Goal: Task Accomplishment & Management: Manage account settings

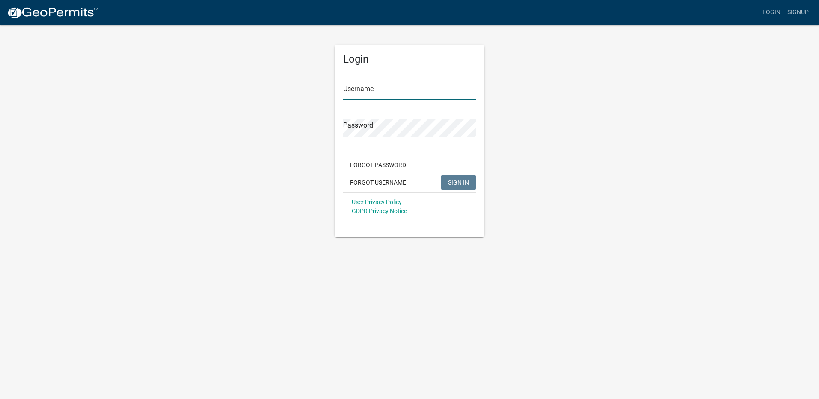
type input "222dlevee"
click at [468, 185] on span "SIGN IN" at bounding box center [458, 182] width 21 height 7
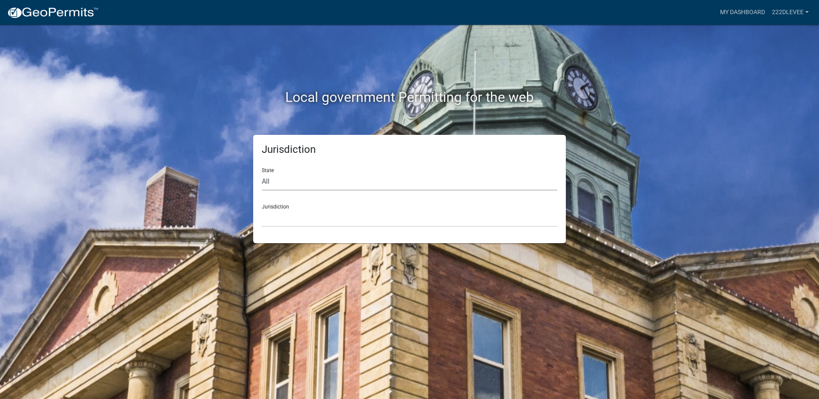
click at [325, 181] on select "All [US_STATE] [US_STATE] [US_STATE] [US_STATE] [US_STATE] [US_STATE] [US_STATE…" at bounding box center [410, 182] width 296 height 18
select select "[US_STATE]"
click at [262, 173] on select "All [US_STATE] [US_STATE] [US_STATE] [US_STATE] [US_STATE] [US_STATE] [US_STATE…" at bounding box center [410, 182] width 296 height 18
click at [329, 210] on select "[GEOGRAPHIC_DATA], [US_STATE][PERSON_NAME][GEOGRAPHIC_DATA], [US_STATE][PERSON_…" at bounding box center [410, 218] width 296 height 18
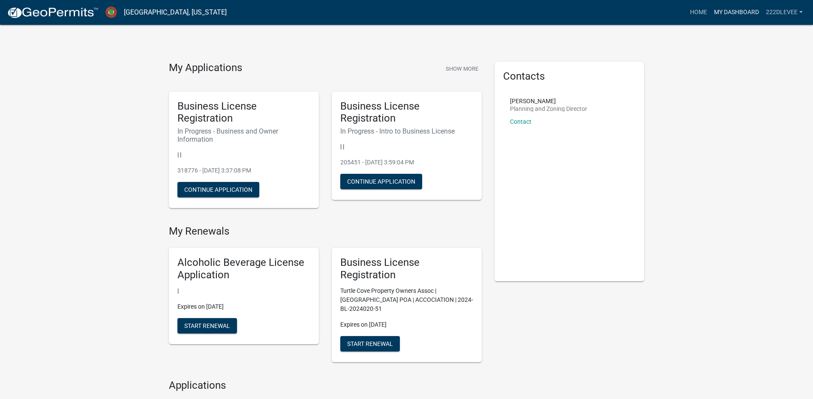
click at [730, 10] on link "My Dashboard" at bounding box center [736, 12] width 52 height 16
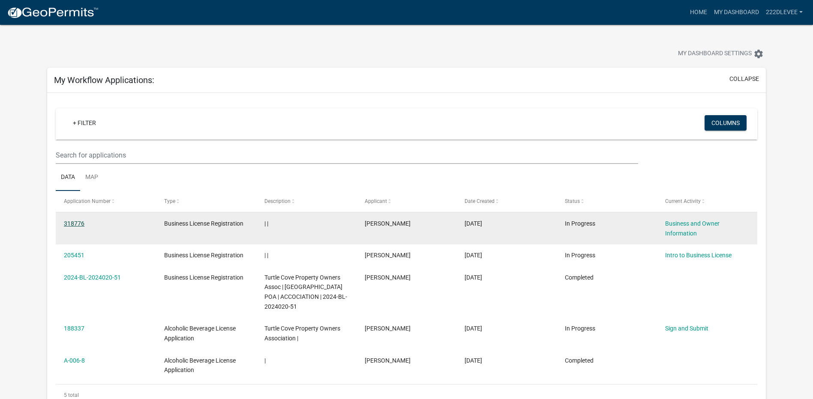
click at [74, 221] on link "318776" at bounding box center [74, 223] width 21 height 7
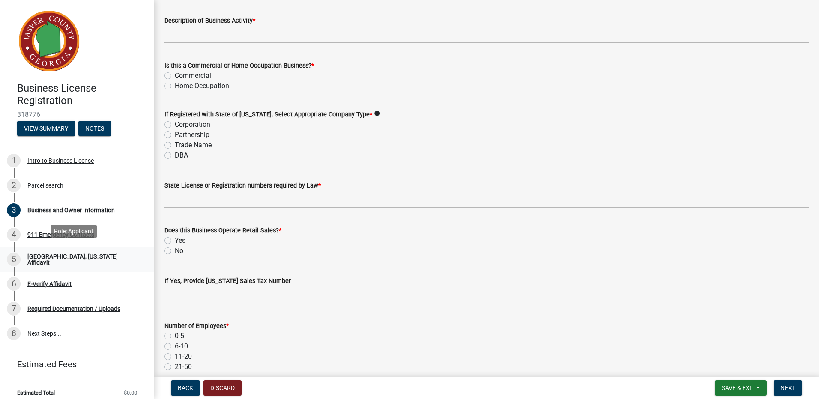
scroll to position [7, 0]
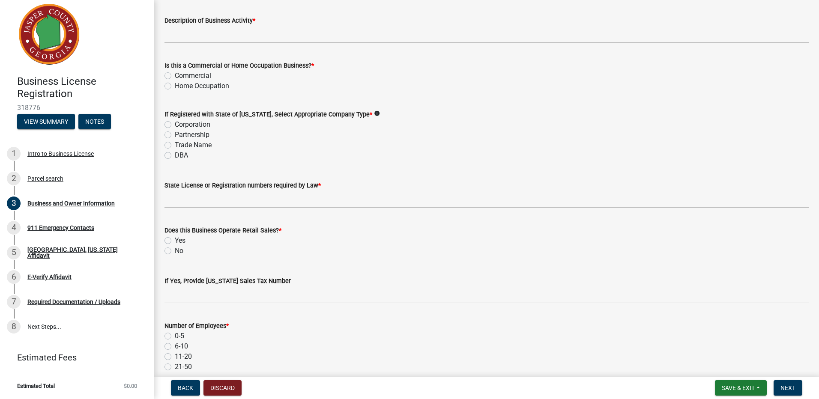
click at [36, 386] on span "Estimated Total" at bounding box center [36, 386] width 38 height 6
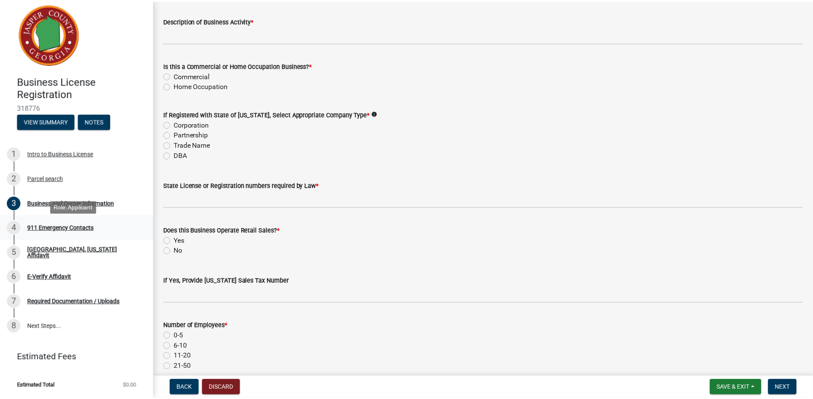
scroll to position [0, 0]
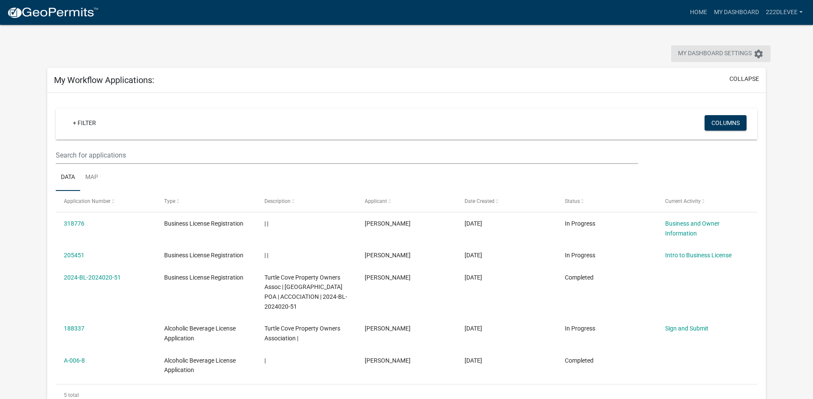
click at [753, 52] on icon "settings" at bounding box center [758, 54] width 10 height 10
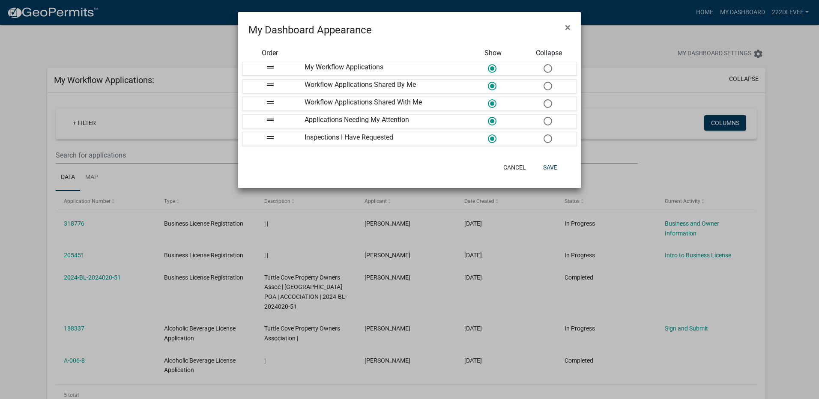
click at [651, 40] on ngb-modal-window "My Dashboard Appearance × Order Show Collapse drag_handle My Workflow Applicati…" at bounding box center [409, 199] width 819 height 399
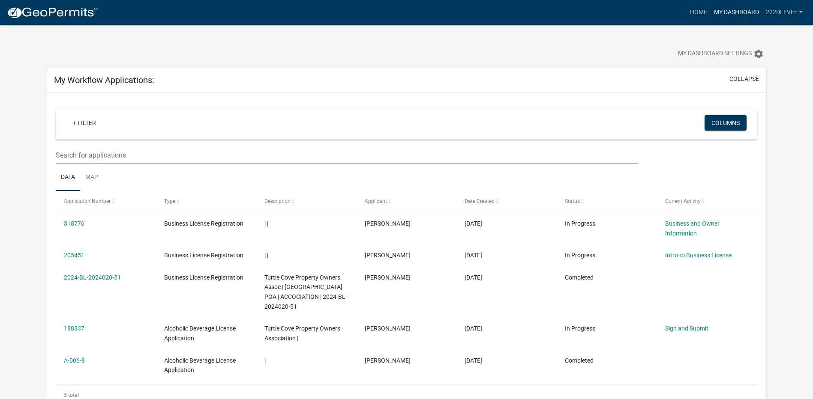
click at [744, 15] on link "My Dashboard" at bounding box center [736, 12] width 52 height 16
click at [799, 15] on link "222dlevee" at bounding box center [784, 12] width 44 height 16
click at [766, 35] on link "Account" at bounding box center [771, 35] width 69 height 21
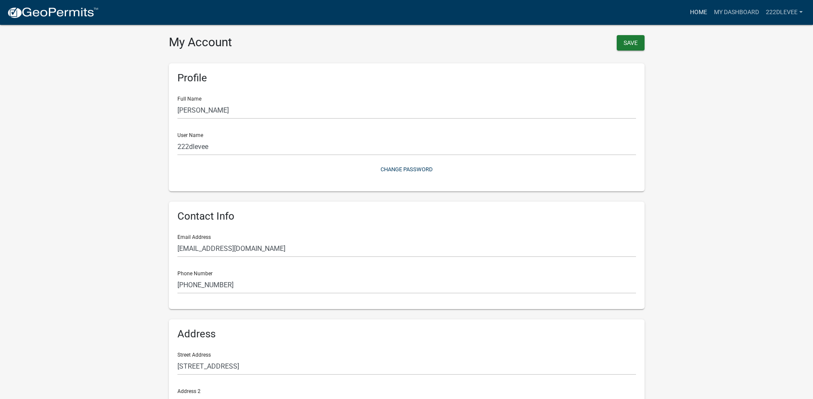
click at [702, 16] on link "Home" at bounding box center [698, 12] width 24 height 16
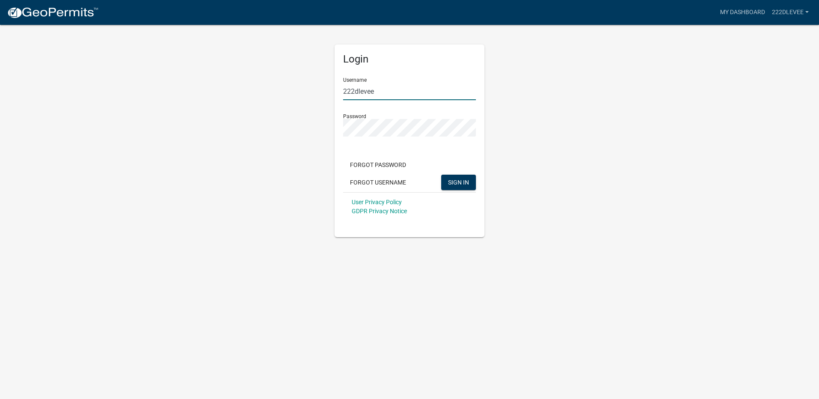
click at [413, 93] on input "222dlevee" at bounding box center [409, 92] width 133 height 18
drag, startPoint x: 413, startPoint y: 91, endPoint x: 329, endPoint y: 91, distance: 84.0
click at [329, 91] on div "Login Username 222dlevee Password Forgot Password Forgot Username SIGN IN User …" at bounding box center [409, 130] width 163 height 213
type input "tcmanager"
click at [441, 175] on button "SIGN IN" at bounding box center [458, 182] width 35 height 15
